Goal: Task Accomplishment & Management: Use online tool/utility

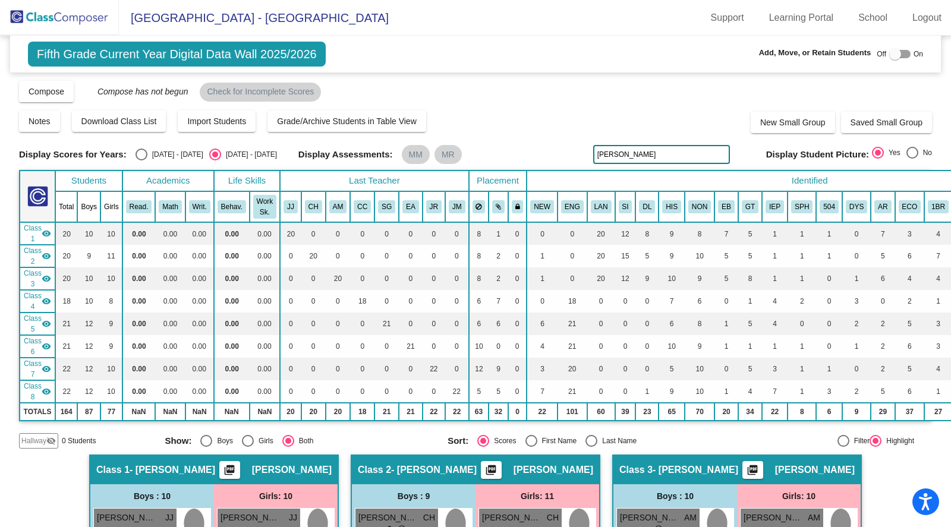
scroll to position [0, 1]
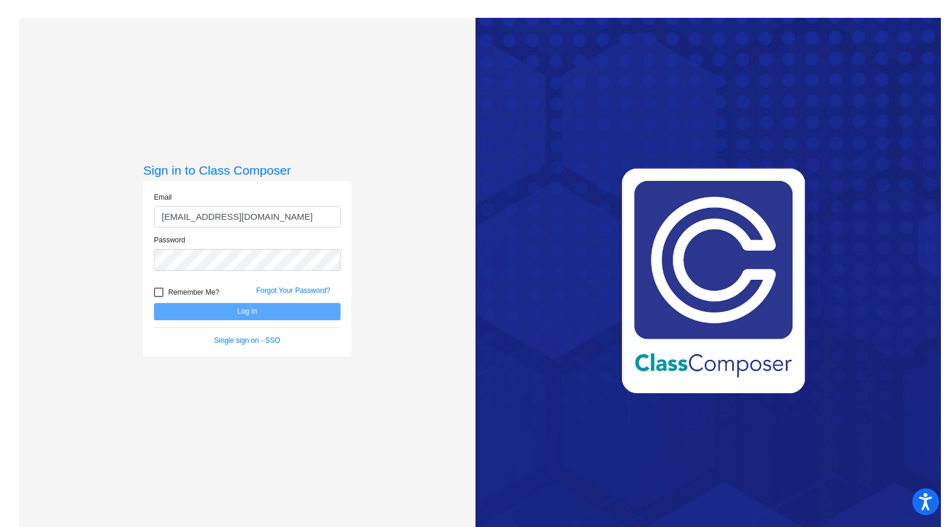
type input "smorenosaldana@ahisd.net"
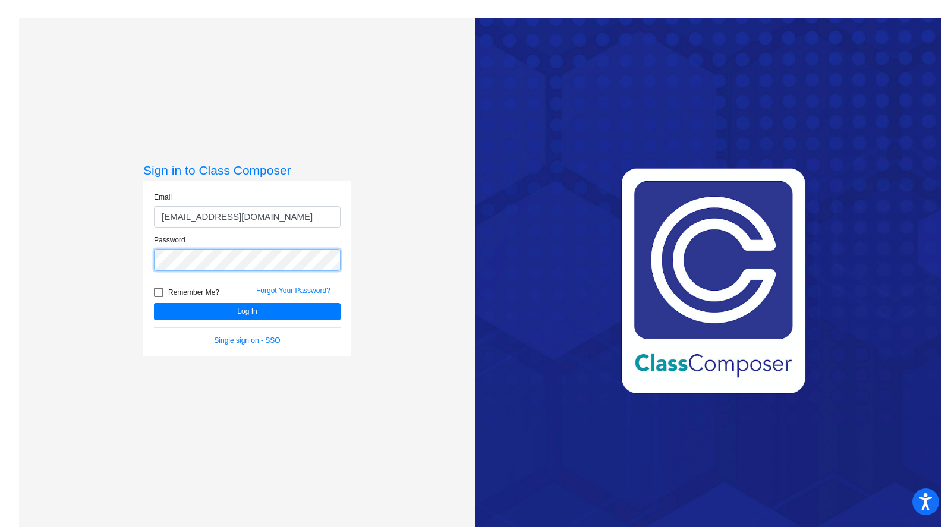
click at [154, 303] on button "Log In" at bounding box center [247, 311] width 187 height 17
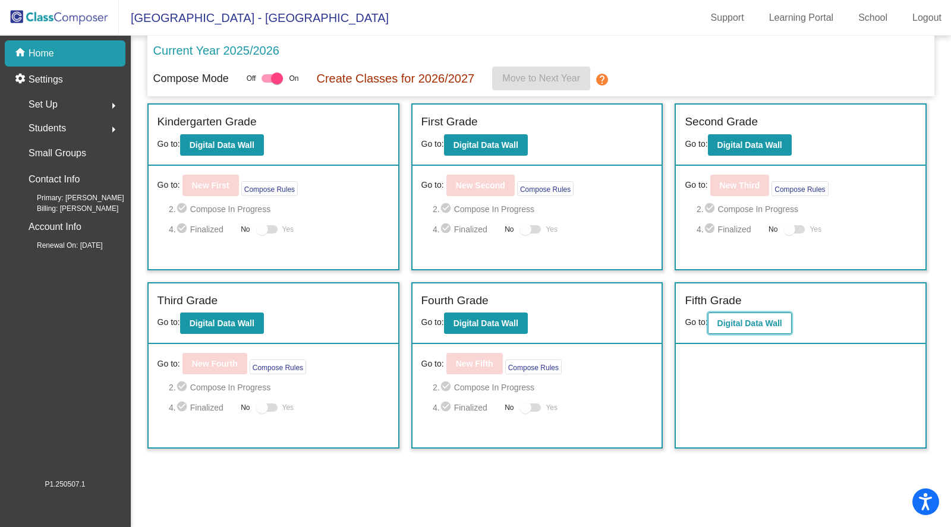
click at [742, 326] on b "Digital Data Wall" at bounding box center [749, 324] width 65 height 10
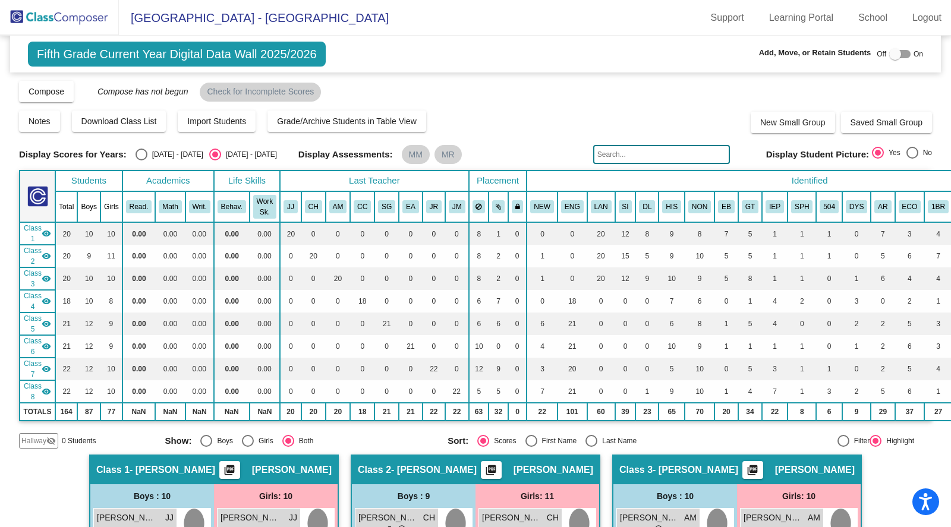
click at [622, 161] on input "text" at bounding box center [661, 154] width 137 height 19
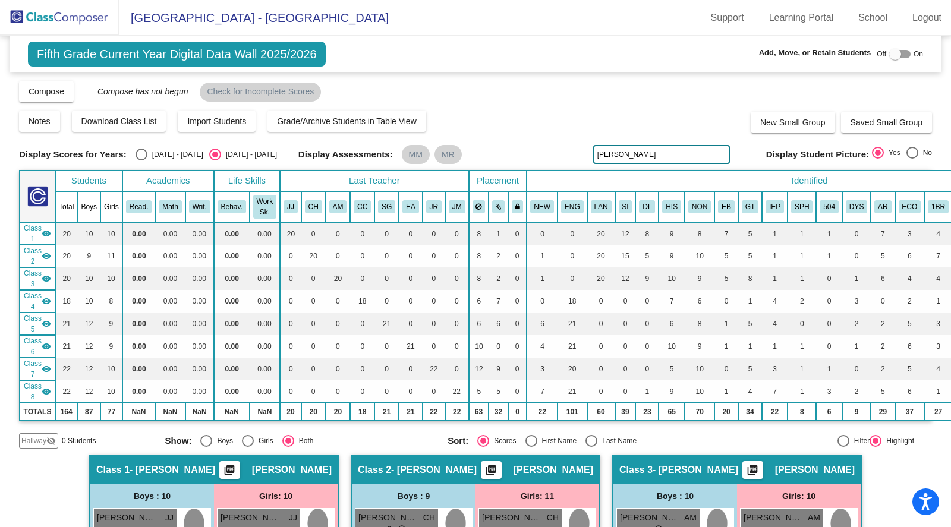
type input "george"
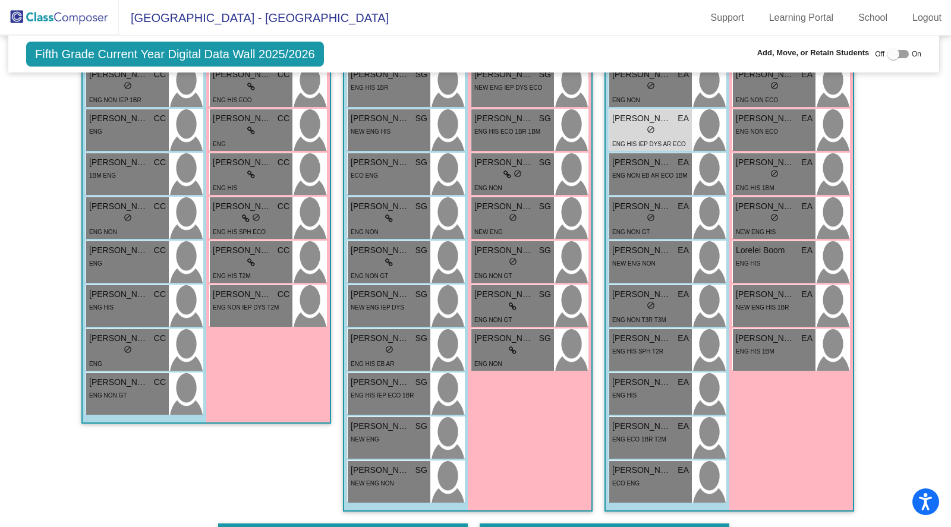
scroll to position [1094, 2]
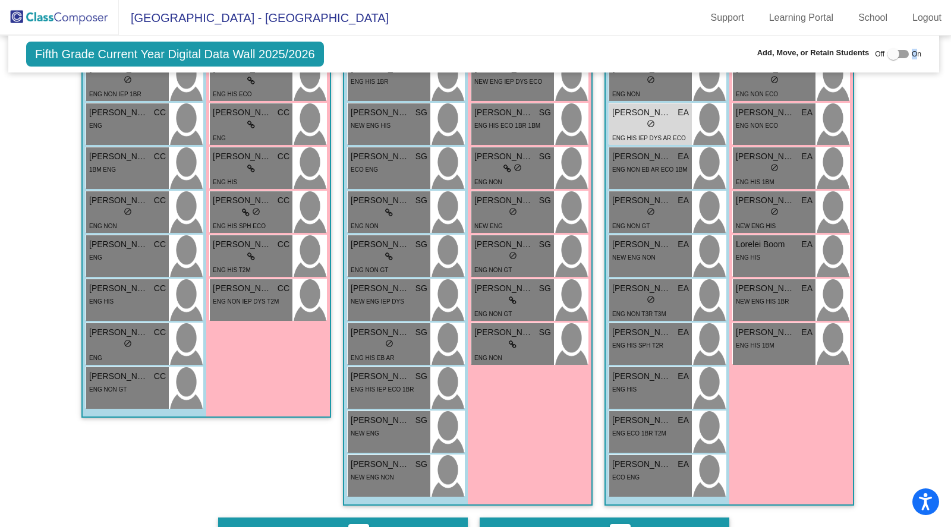
drag, startPoint x: 882, startPoint y: 56, endPoint x: 912, endPoint y: 53, distance: 30.5
click at [912, 53] on div "Off On" at bounding box center [898, 54] width 46 height 14
click at [888, 52] on div at bounding box center [894, 54] width 12 height 12
checkbox input "true"
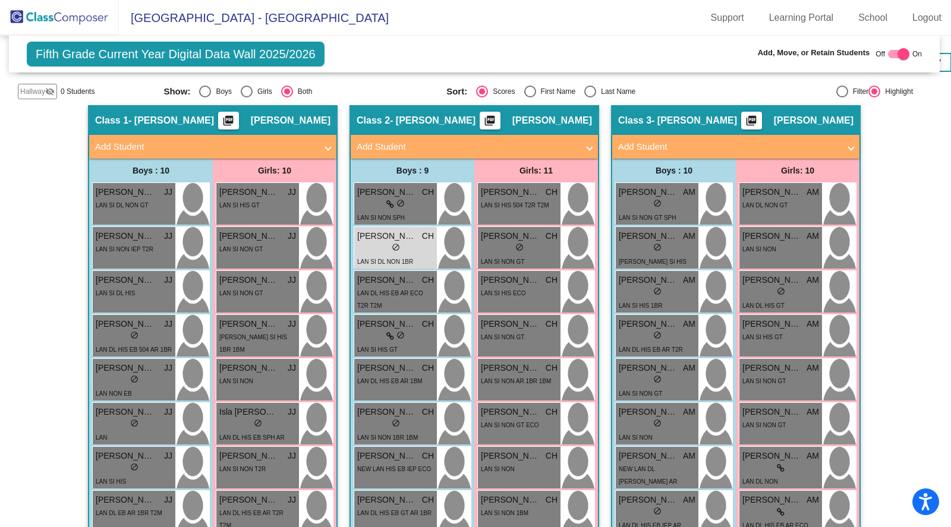
scroll to position [0, 1]
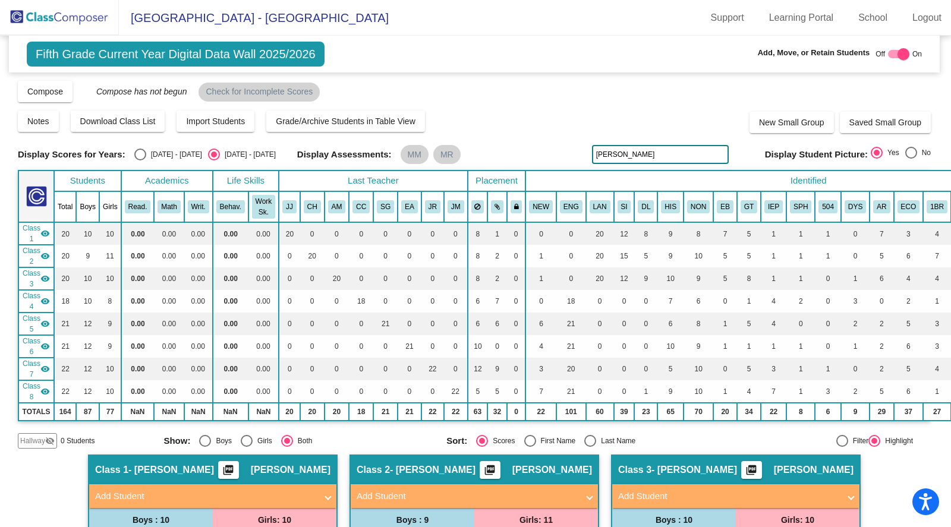
click at [39, 230] on span "Class 1" at bounding box center [32, 233] width 18 height 21
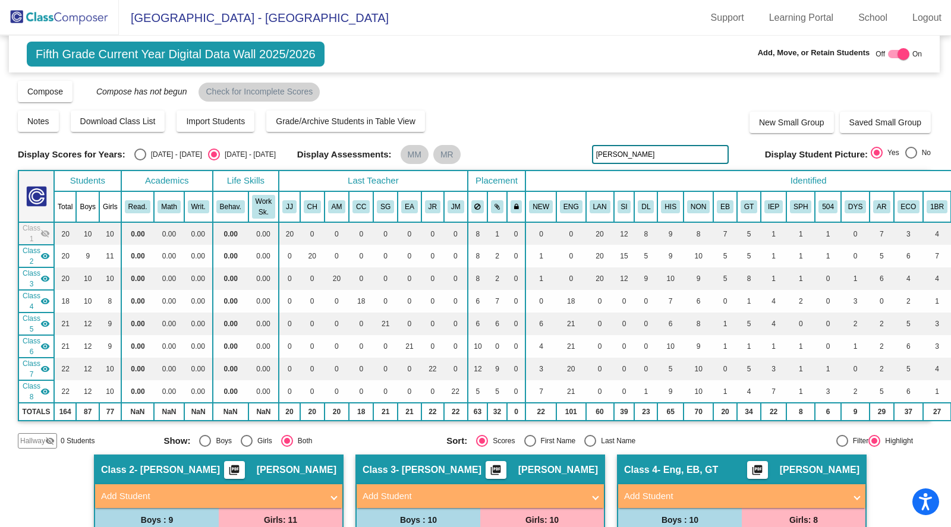
click at [45, 252] on mat-icon "visibility" at bounding box center [45, 256] width 10 height 10
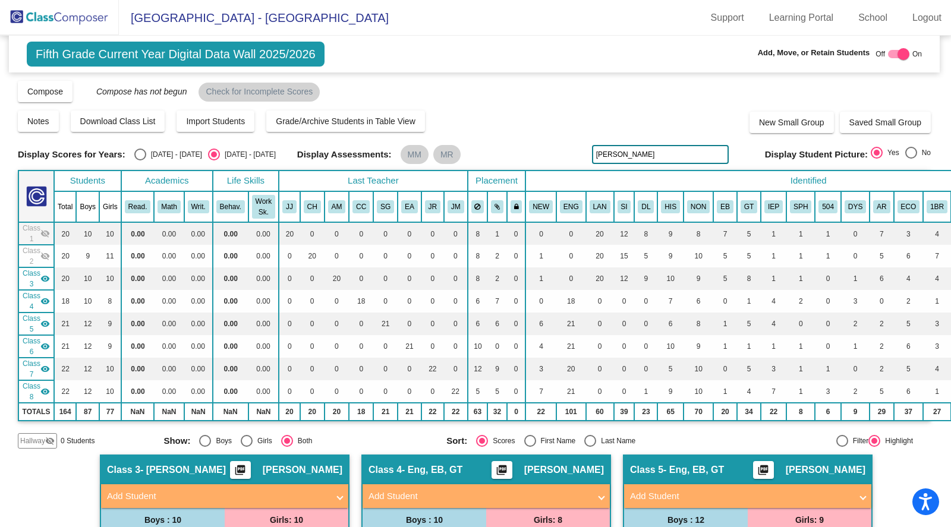
click at [43, 281] on mat-icon "visibility" at bounding box center [45, 279] width 10 height 10
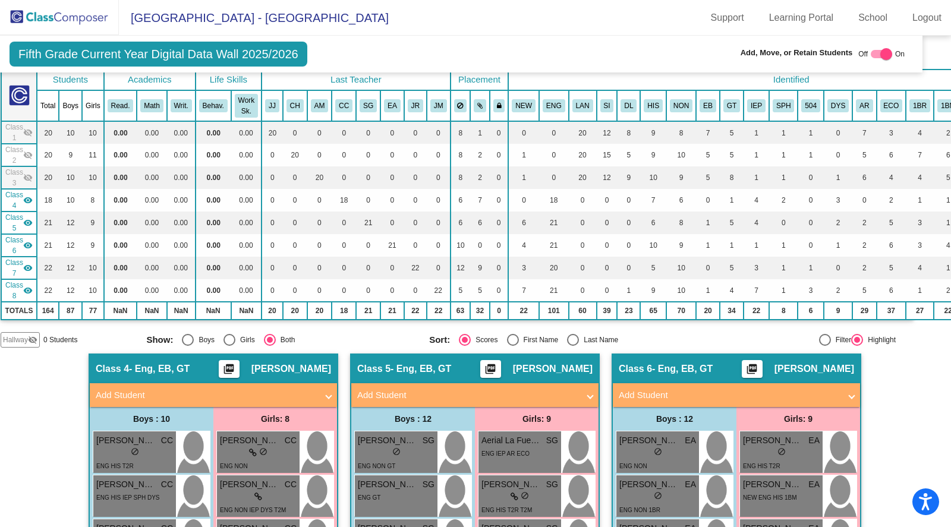
scroll to position [103, 18]
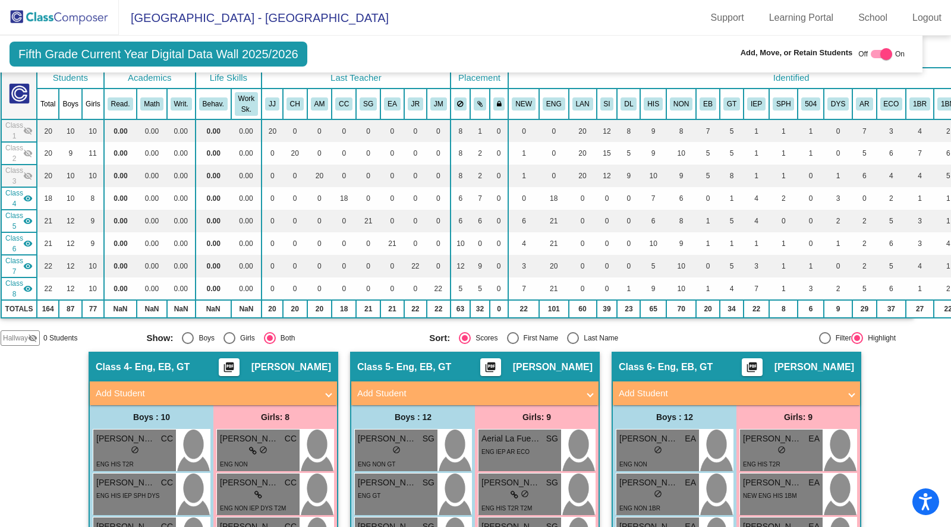
click at [21, 194] on span "Class 4" at bounding box center [14, 198] width 18 height 21
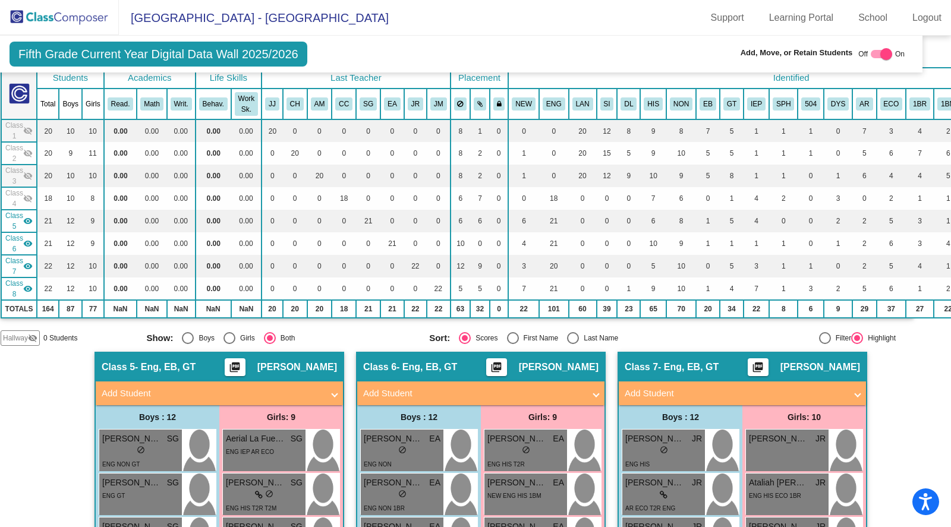
click at [23, 218] on mat-icon "visibility" at bounding box center [28, 221] width 10 height 10
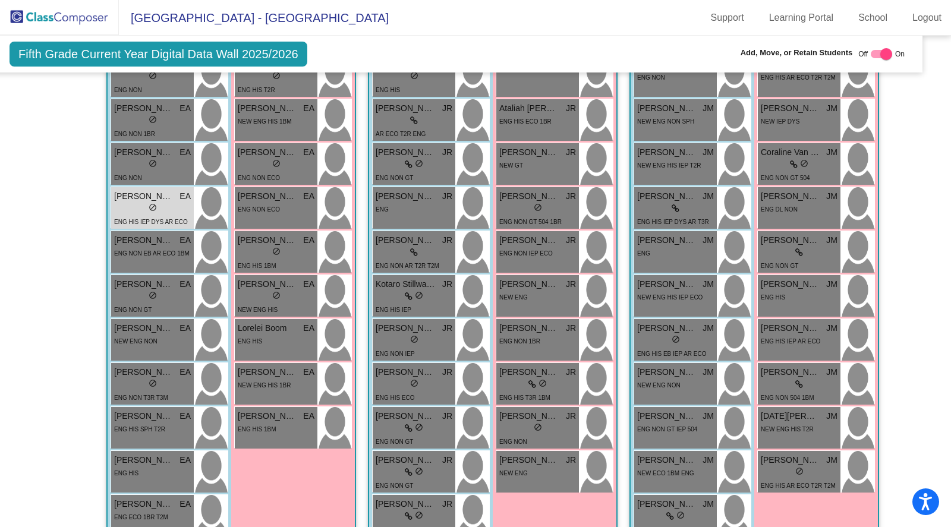
scroll to position [473, 18]
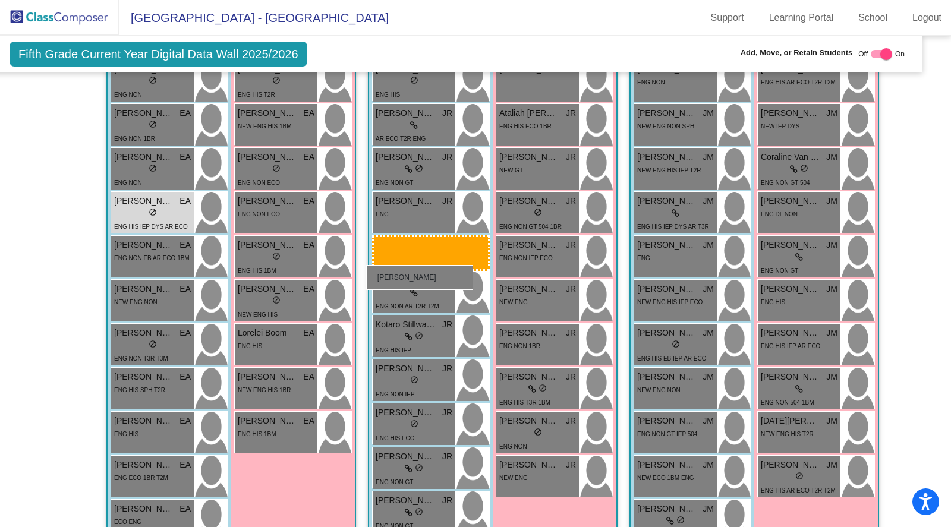
drag, startPoint x: 133, startPoint y: 288, endPoint x: 364, endPoint y: 265, distance: 232.4
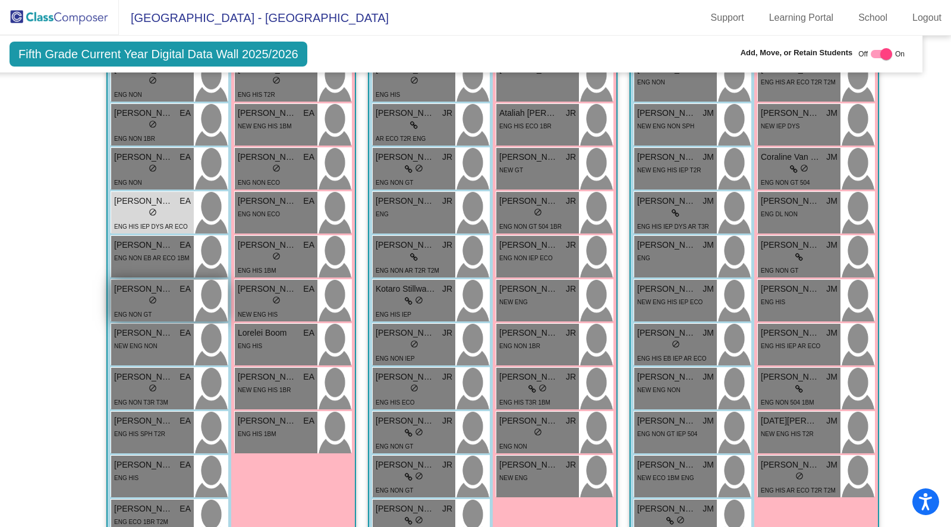
click at [127, 303] on div "lock do_not_disturb_alt" at bounding box center [152, 301] width 77 height 12
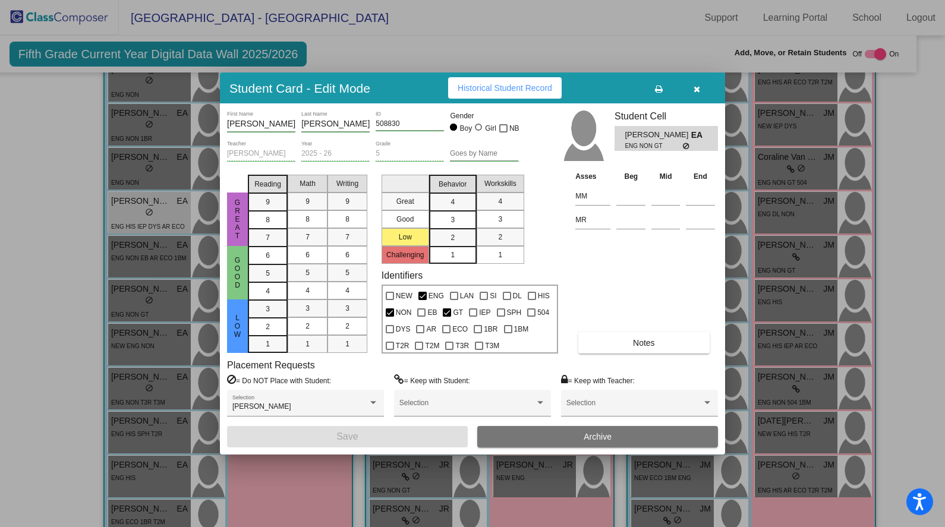
click at [704, 89] on button "button" at bounding box center [697, 87] width 38 height 21
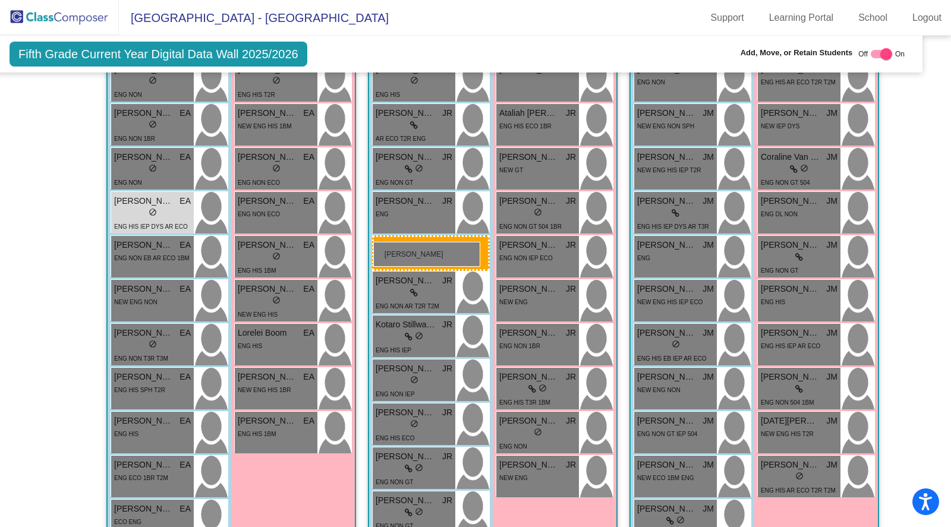
drag, startPoint x: 141, startPoint y: 295, endPoint x: 373, endPoint y: 240, distance: 239.1
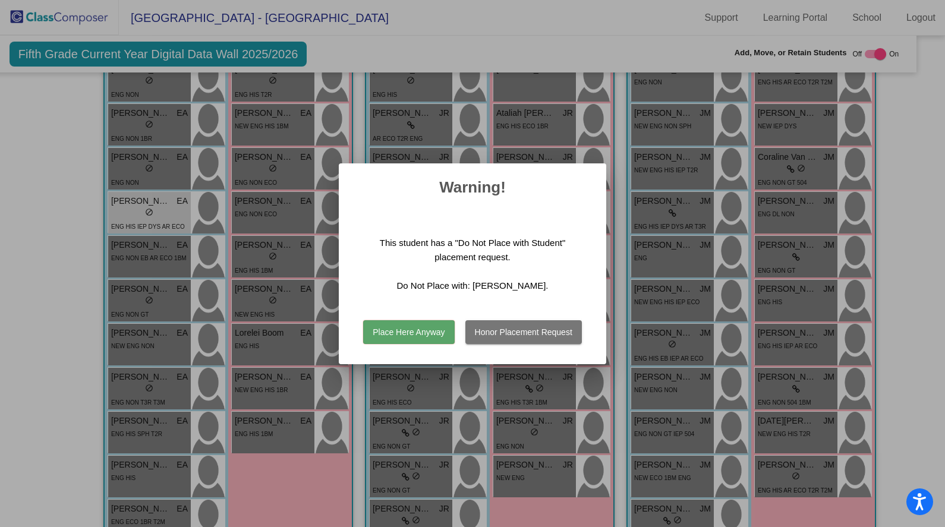
click at [502, 330] on button "Honor Placement Request" at bounding box center [523, 332] width 117 height 24
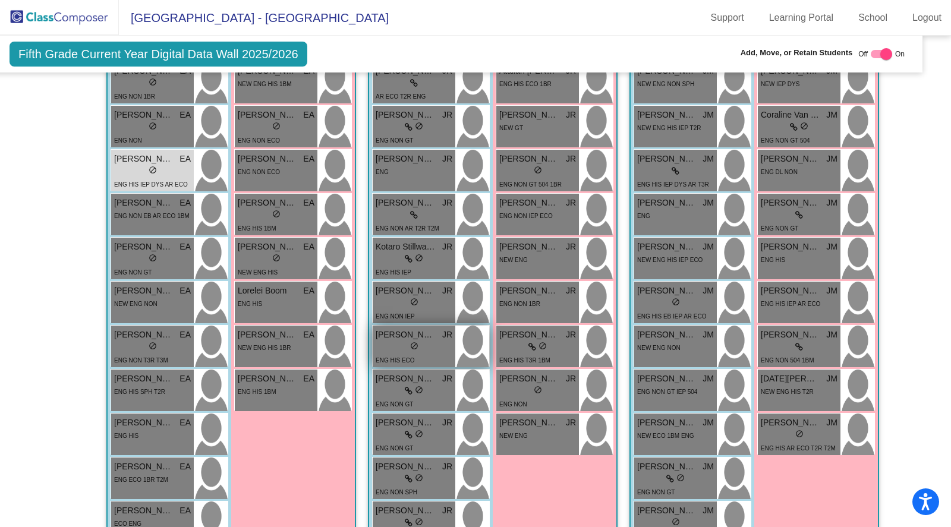
scroll to position [517, 18]
